Goal: Navigation & Orientation: Understand site structure

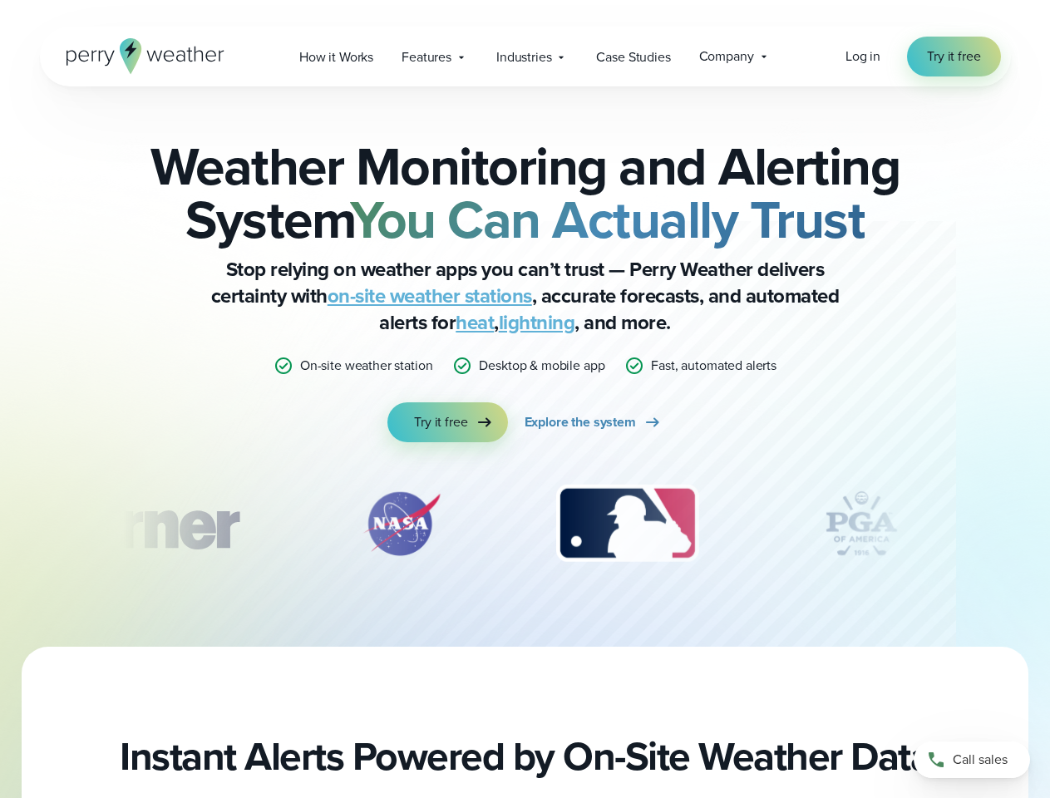
click at [525, 399] on div "Weather Monitoring and Alerting System You Can Actually Trust Stop relying on w…" at bounding box center [525, 291] width 805 height 303
click at [525, 57] on span "Industries" at bounding box center [523, 57] width 55 height 20
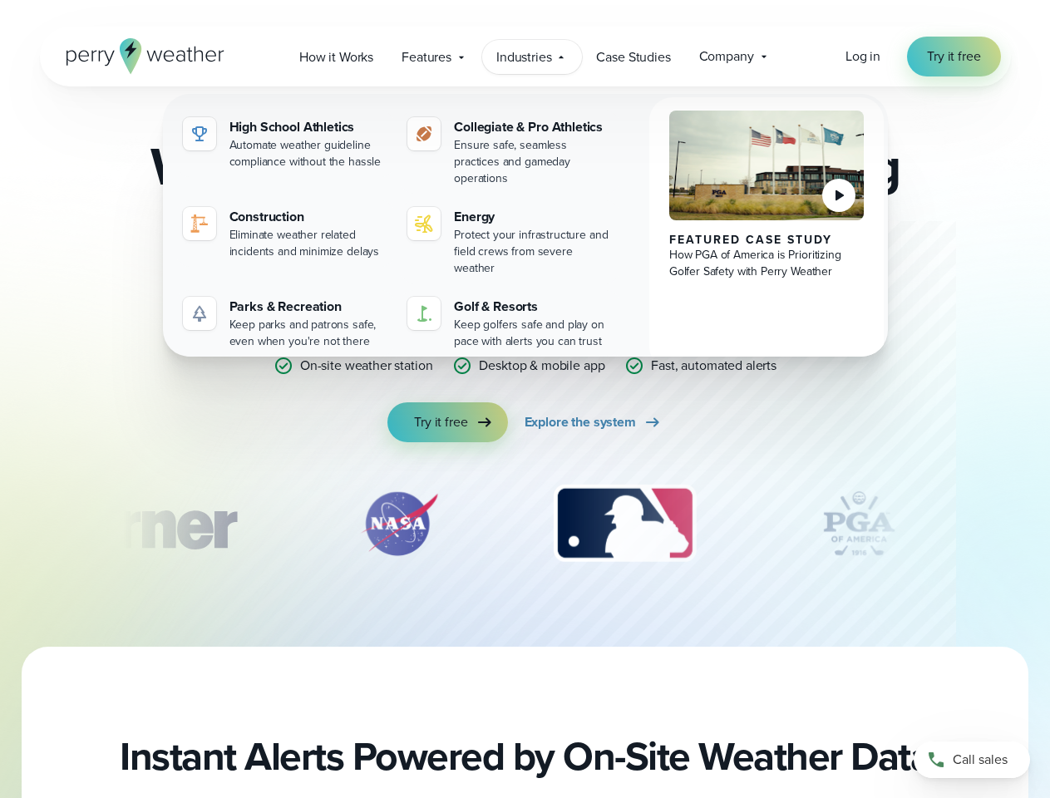
click at [525, 524] on div "slideshow" at bounding box center [525, 523] width 805 height 83
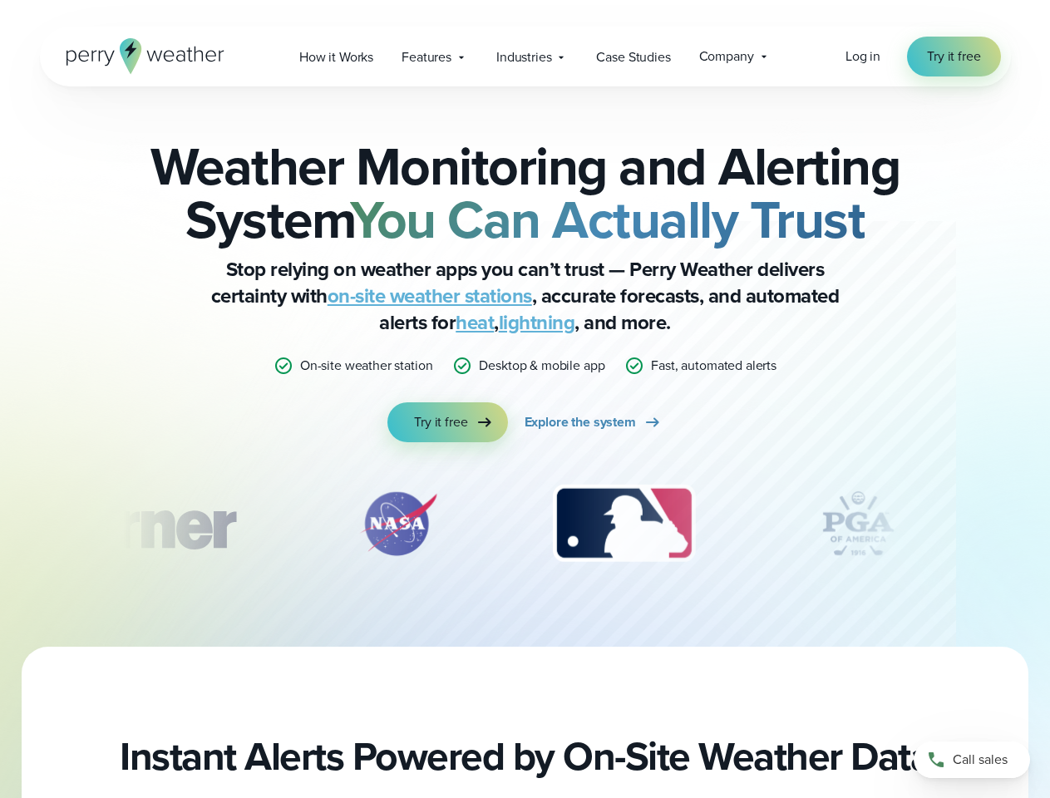
click at [0, 524] on div "Weather Monitoring and Alerting System You Can Actually Trust Stop relying on w…" at bounding box center [525, 366] width 1050 height 560
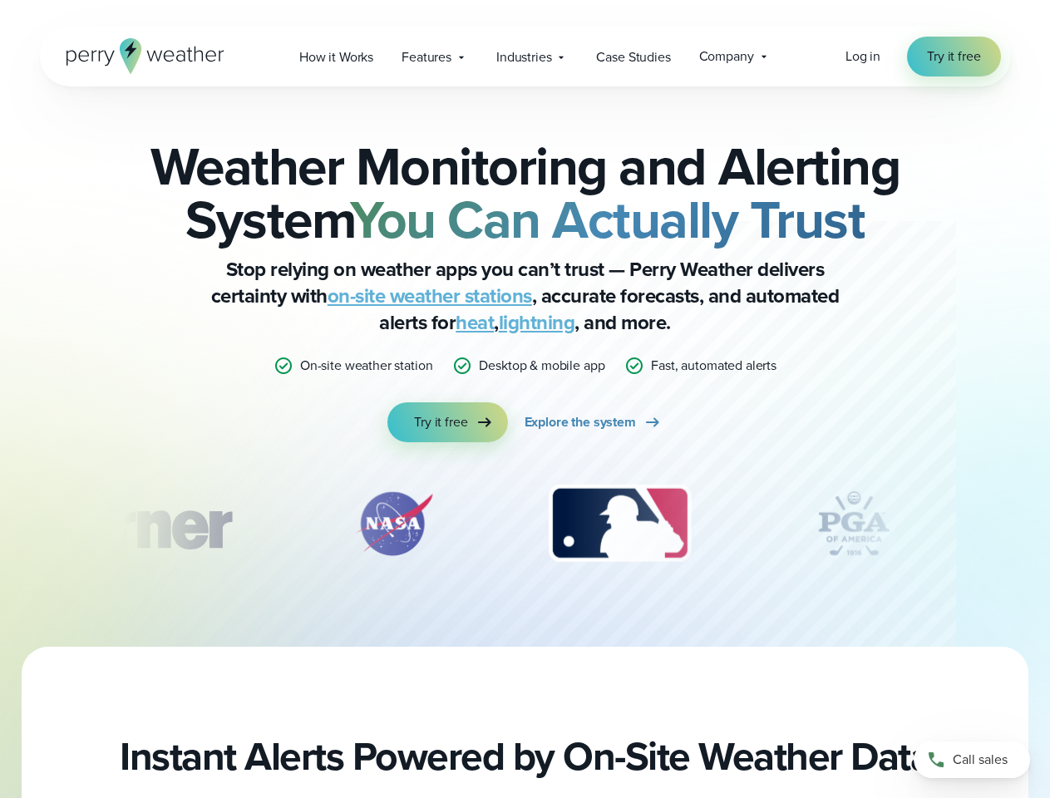
click at [0, 524] on div "Weather Monitoring and Alerting System You Can Actually Trust Stop relying on w…" at bounding box center [525, 366] width 1050 height 560
